Goal: Information Seeking & Learning: Learn about a topic

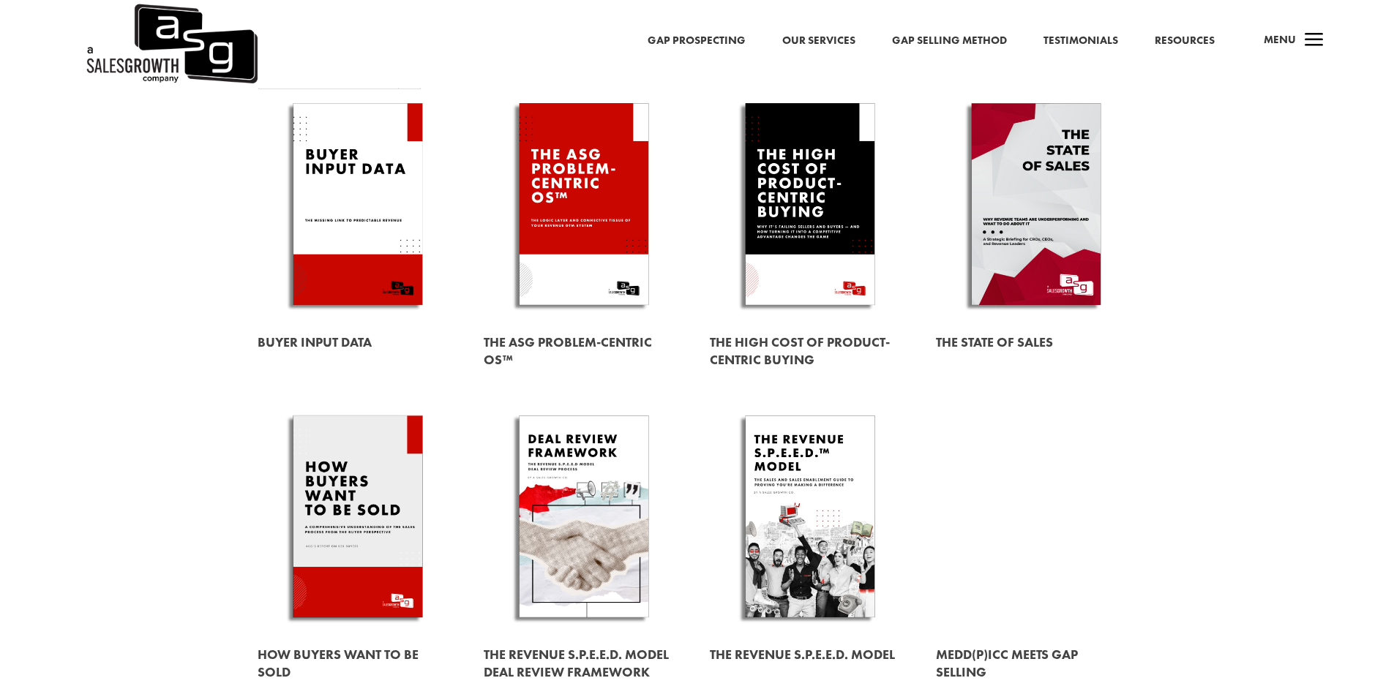
scroll to position [164, 0]
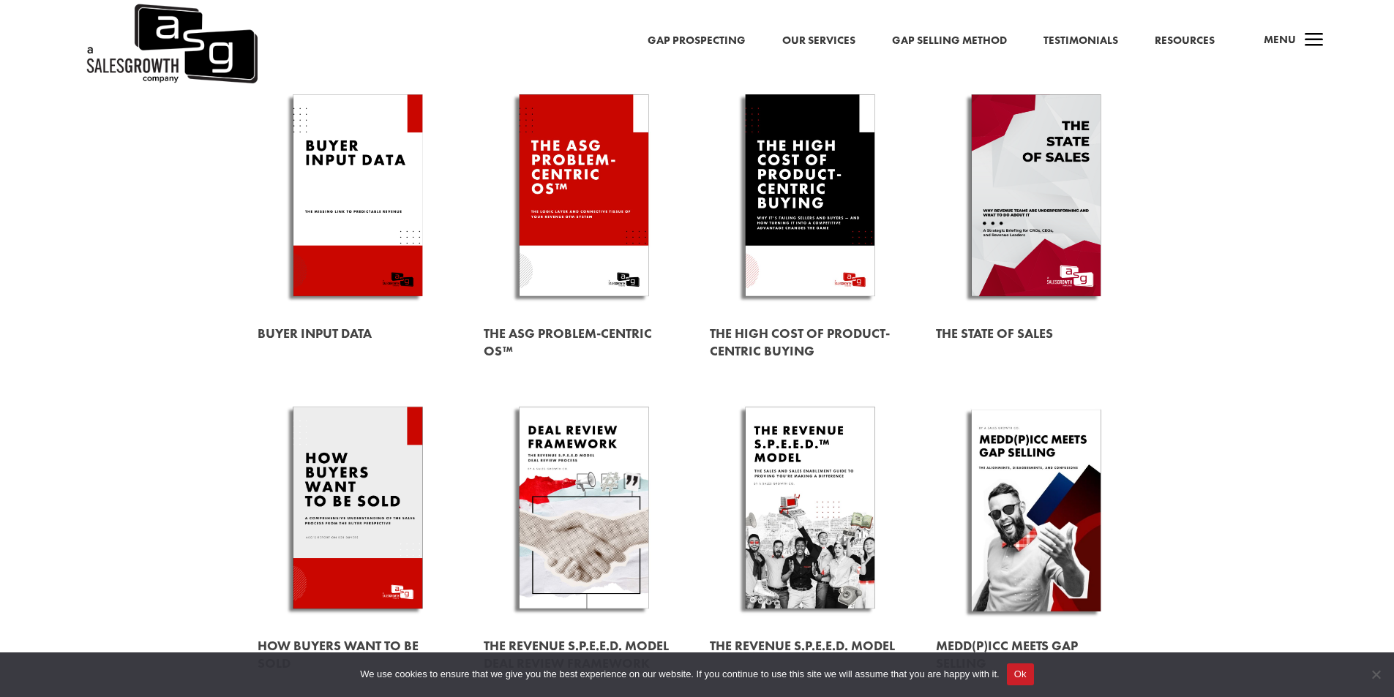
click at [1029, 148] on link at bounding box center [1036, 198] width 200 height 228
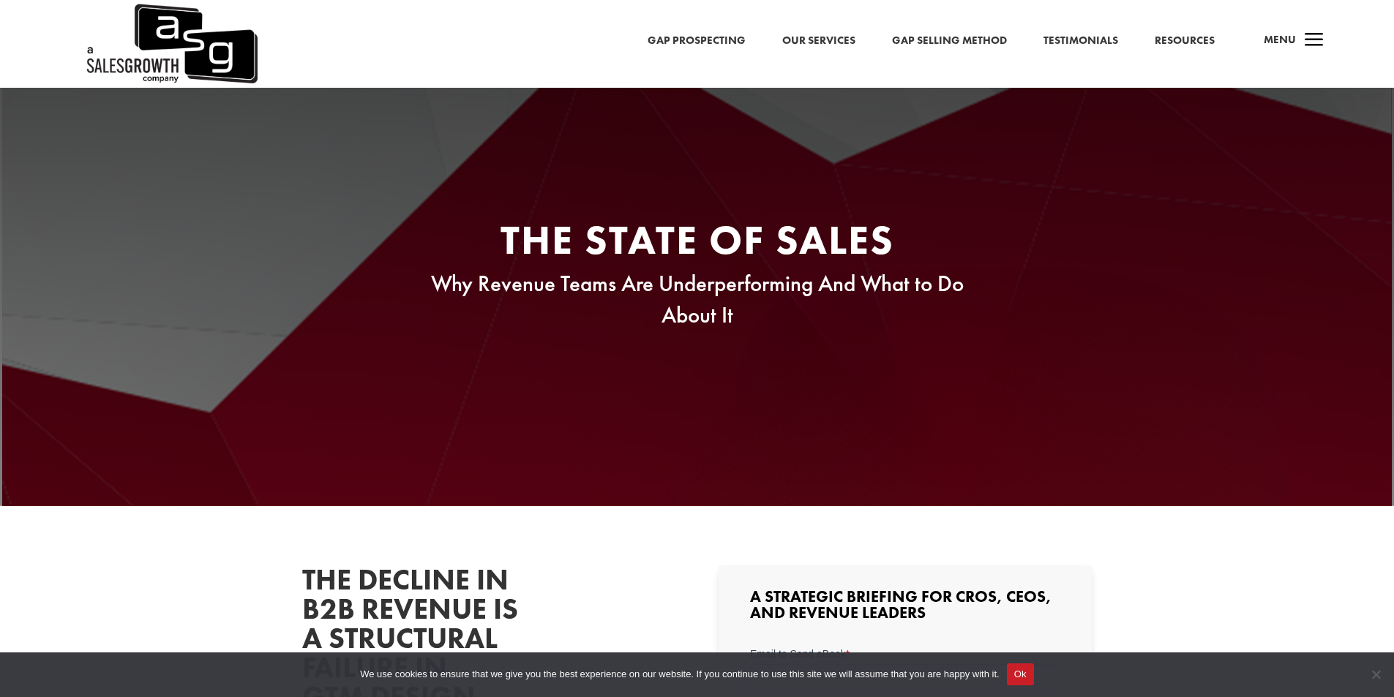
scroll to position [609, 0]
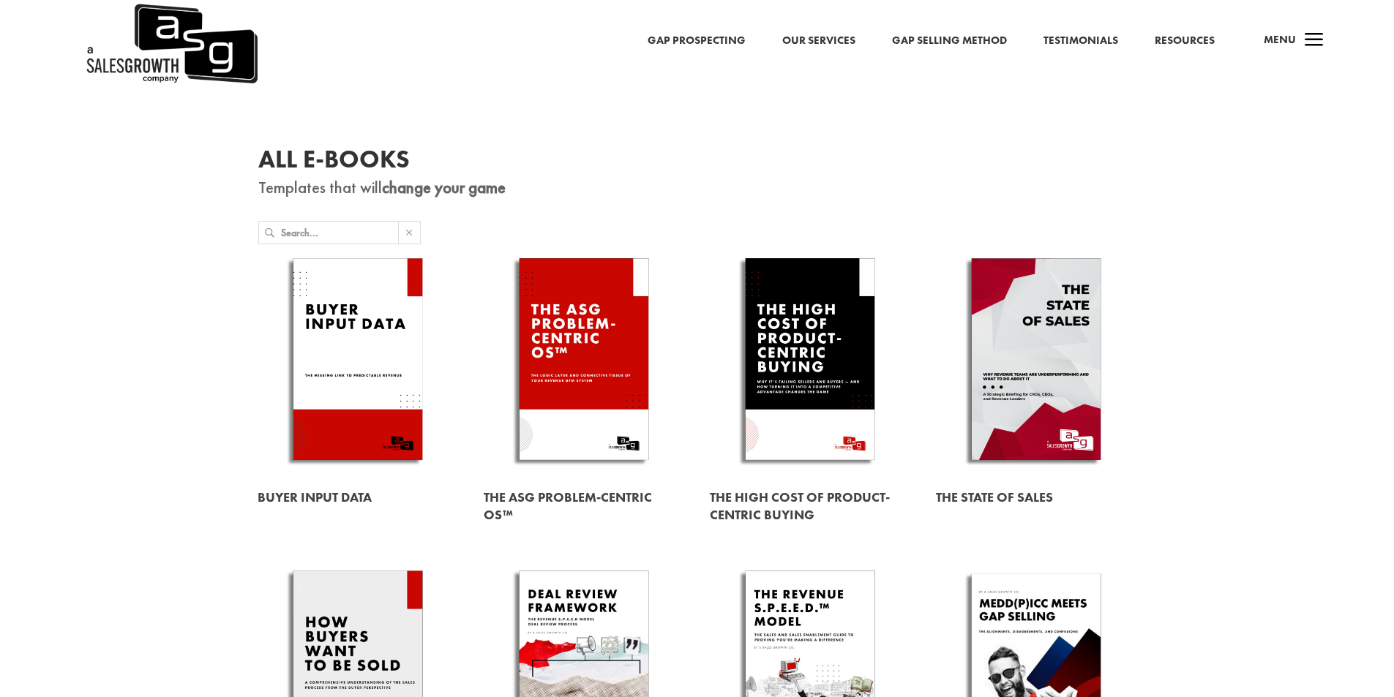
scroll to position [164, 0]
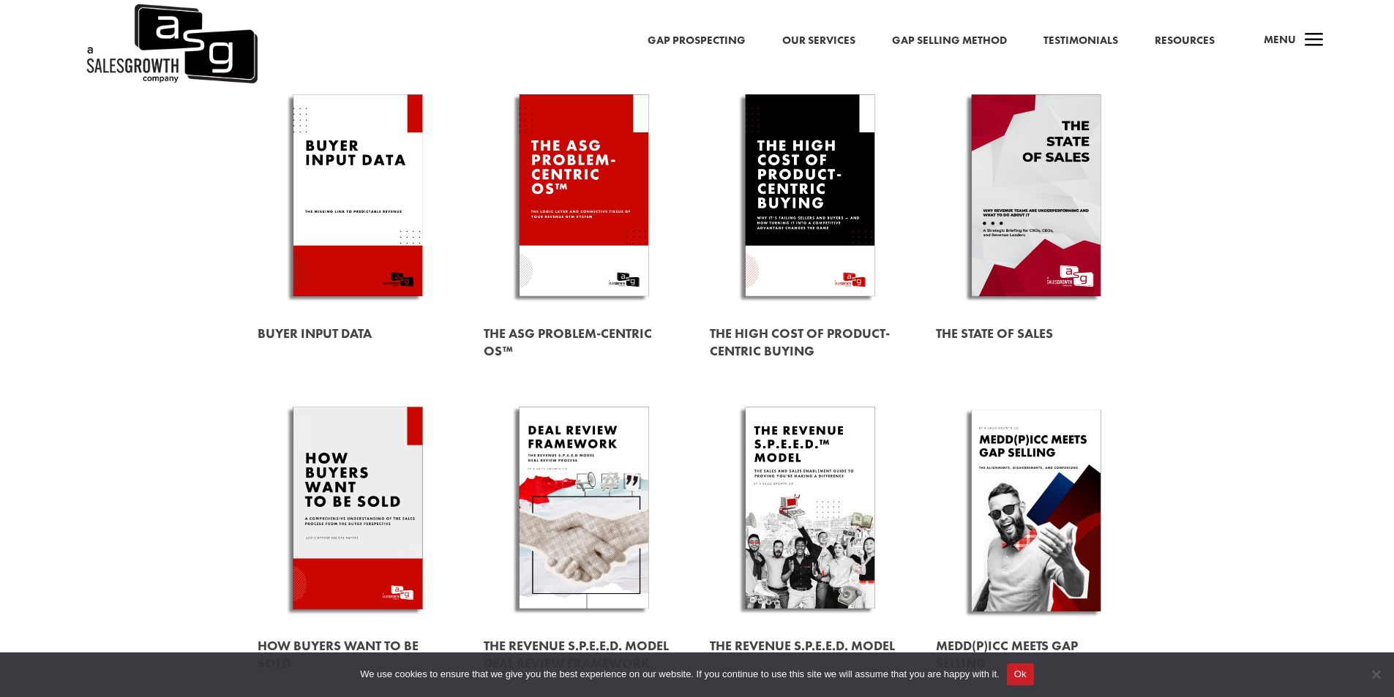
click at [359, 456] on link at bounding box center [358, 511] width 200 height 228
